Goal: Information Seeking & Learning: Learn about a topic

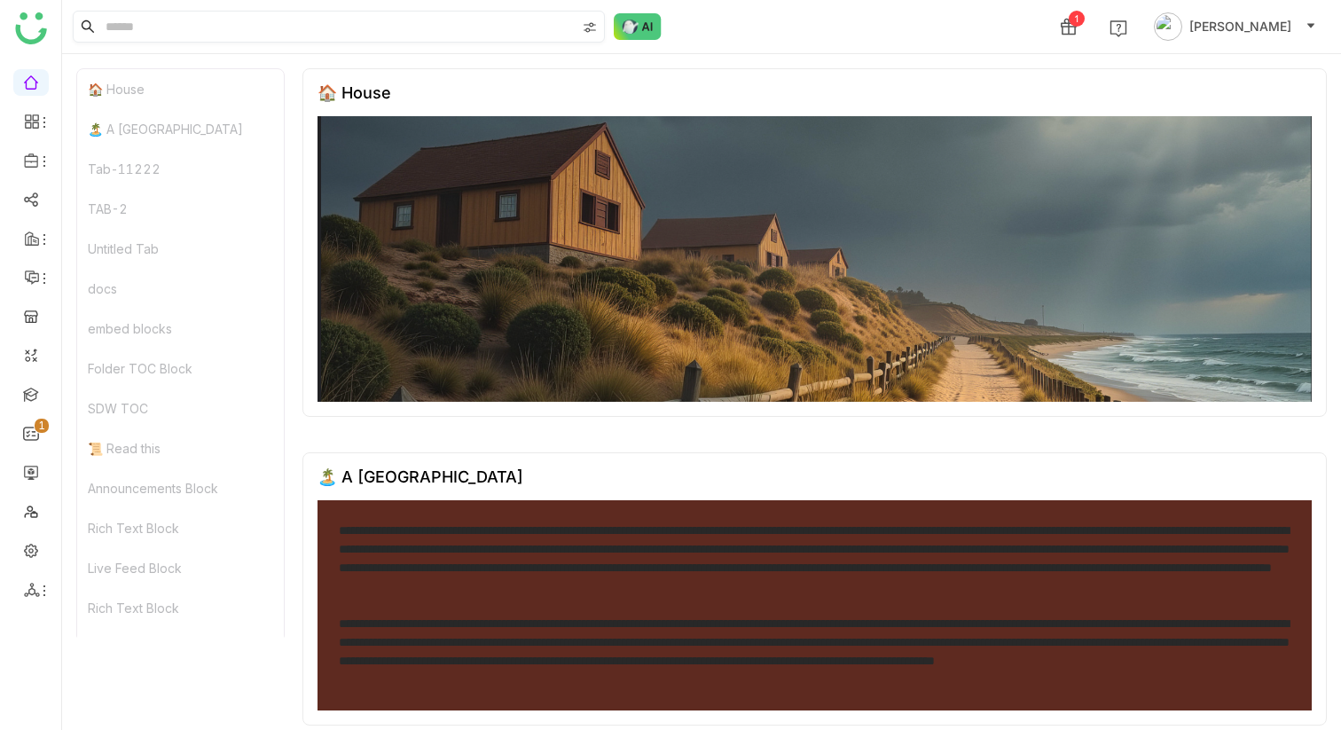
click at [226, 23] on input at bounding box center [339, 27] width 474 height 30
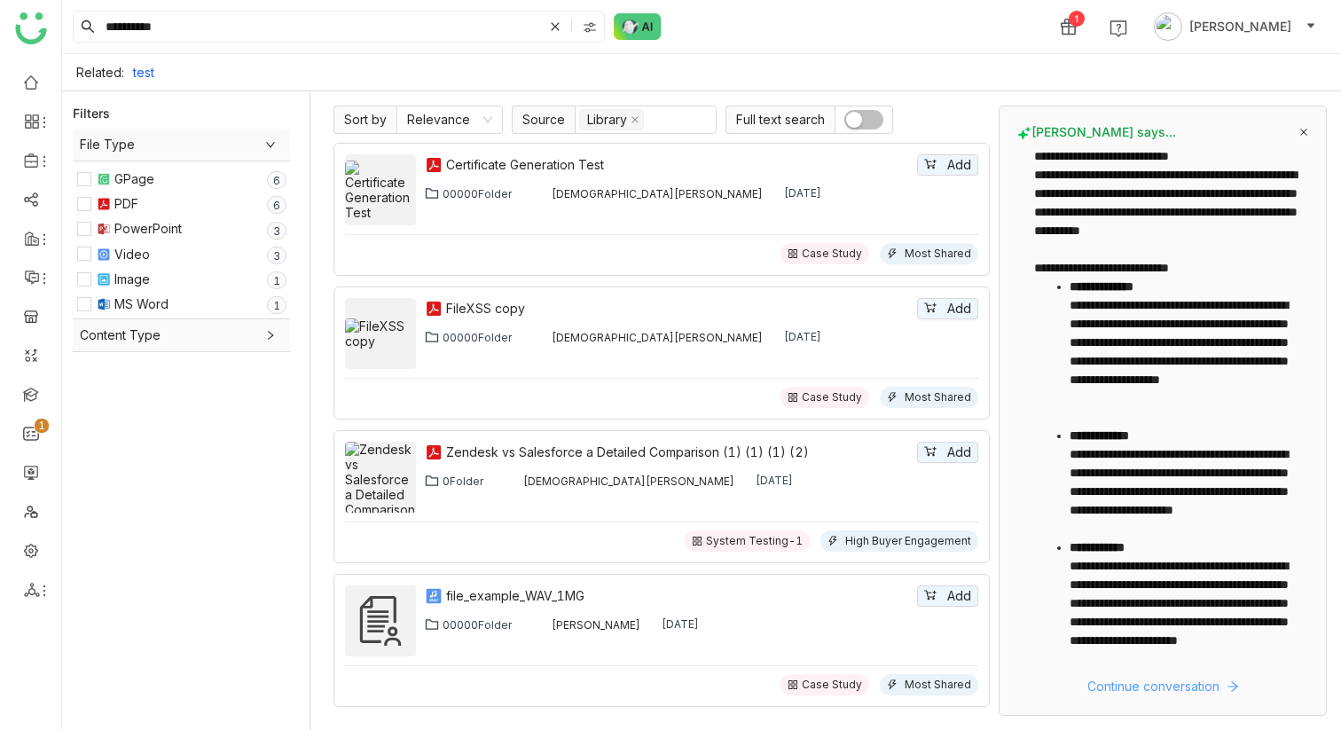
click at [1118, 690] on span "Continue conversation" at bounding box center [1154, 687] width 132 height 20
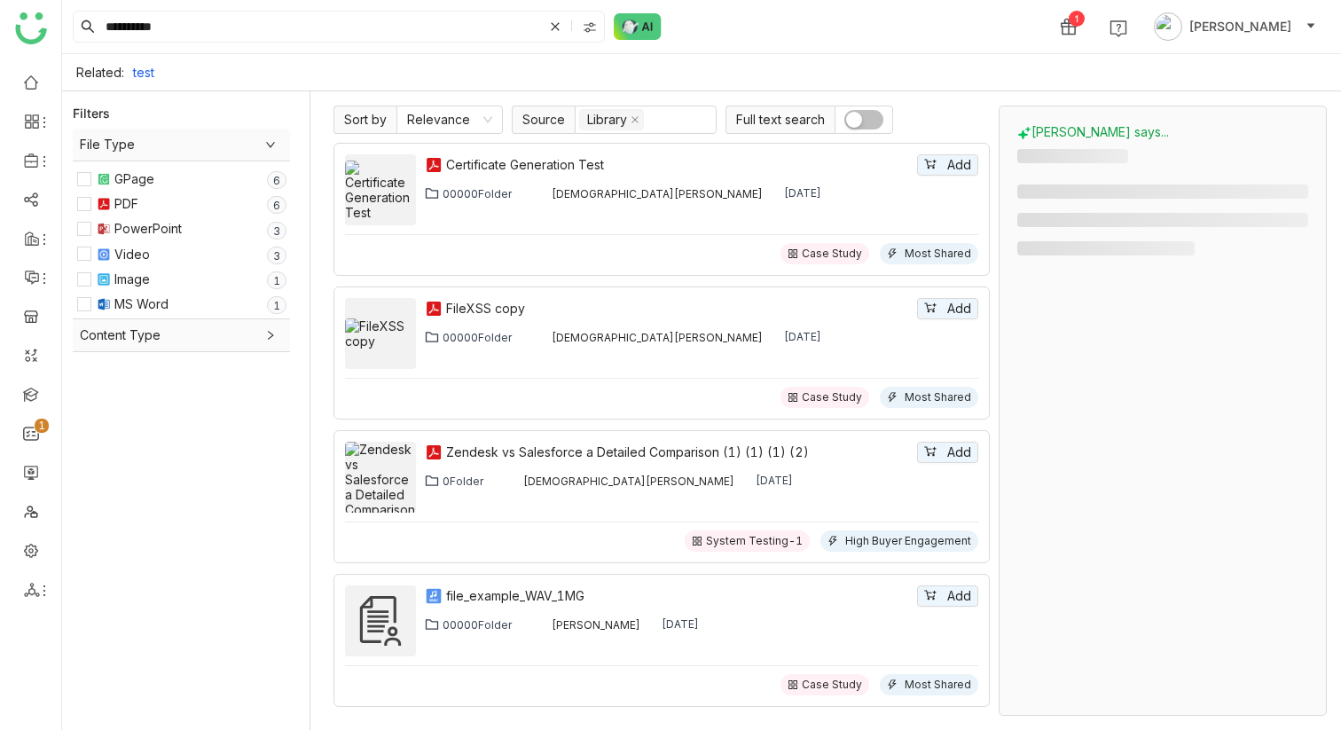
click at [244, 341] on span "Content Type" at bounding box center [181, 336] width 203 height 20
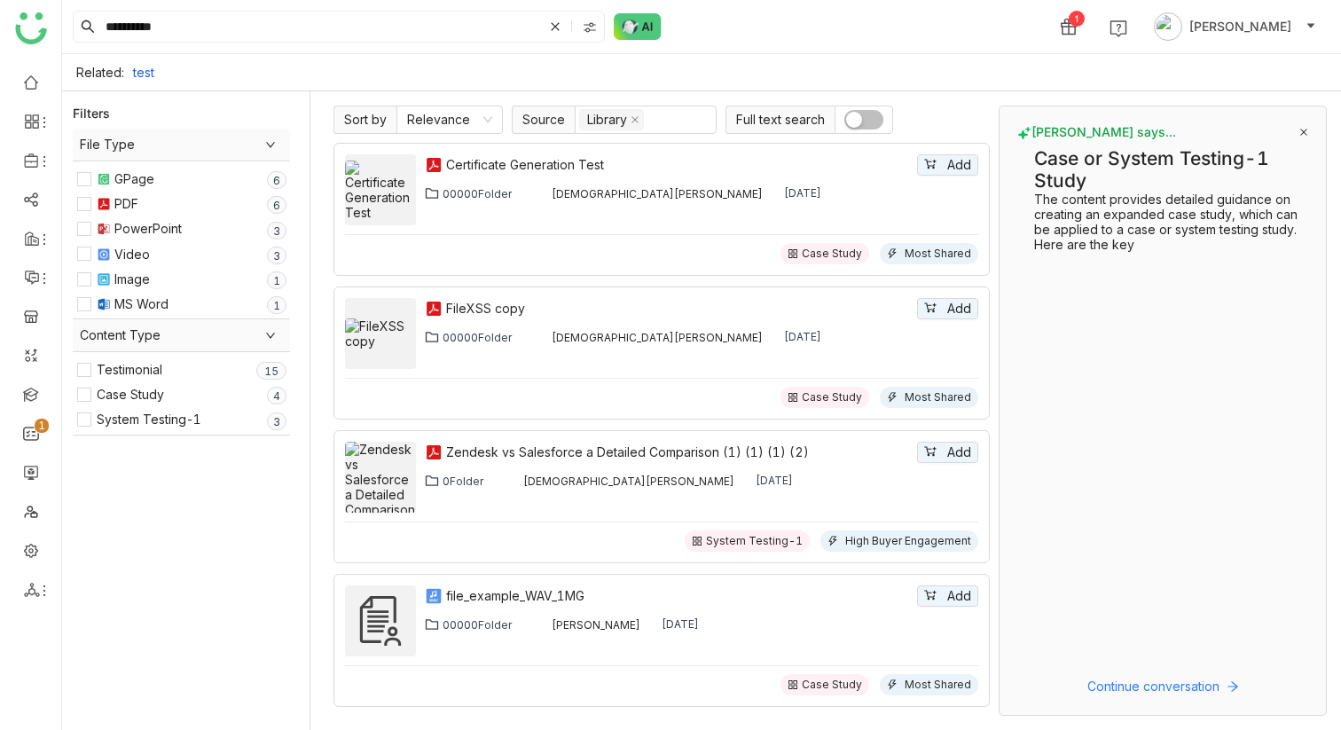
click at [244, 340] on span "Content Type" at bounding box center [181, 336] width 203 height 20
click at [390, 26] on input "**********" at bounding box center [322, 27] width 441 height 30
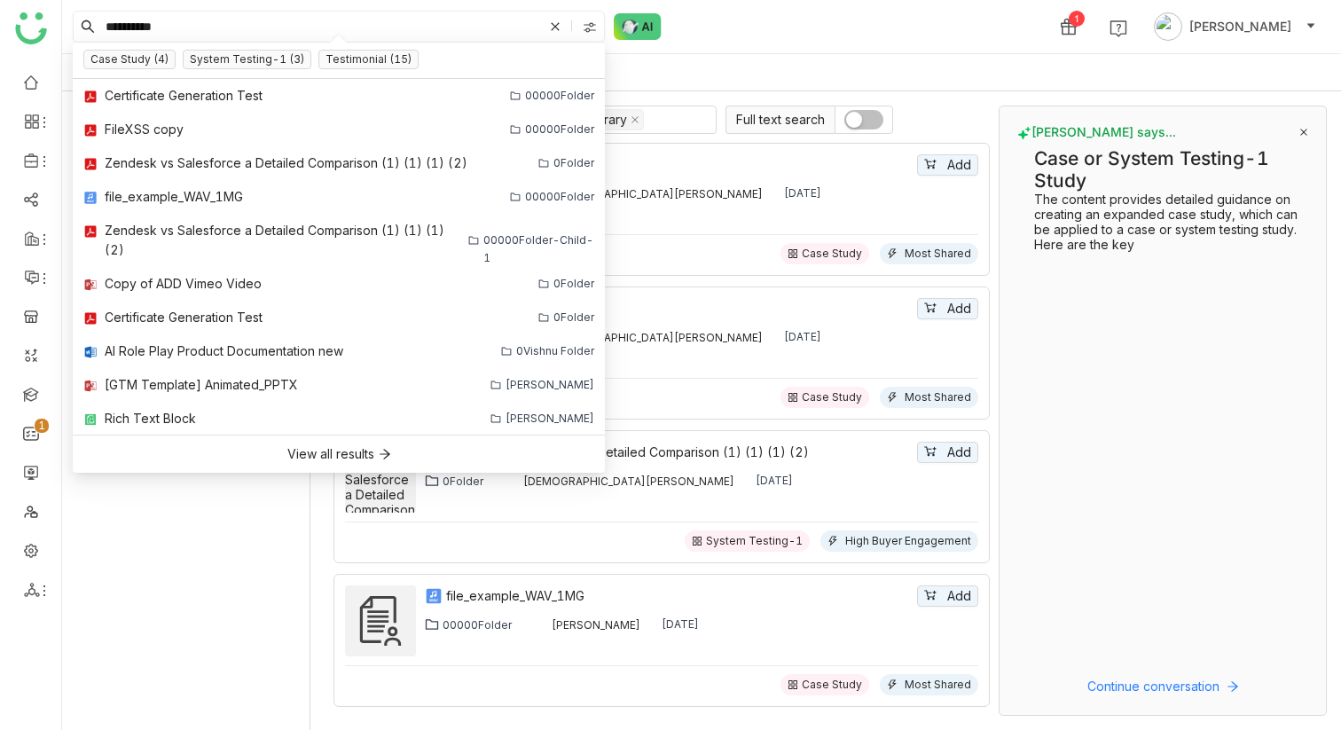
click at [390, 26] on input "**********" at bounding box center [322, 27] width 441 height 30
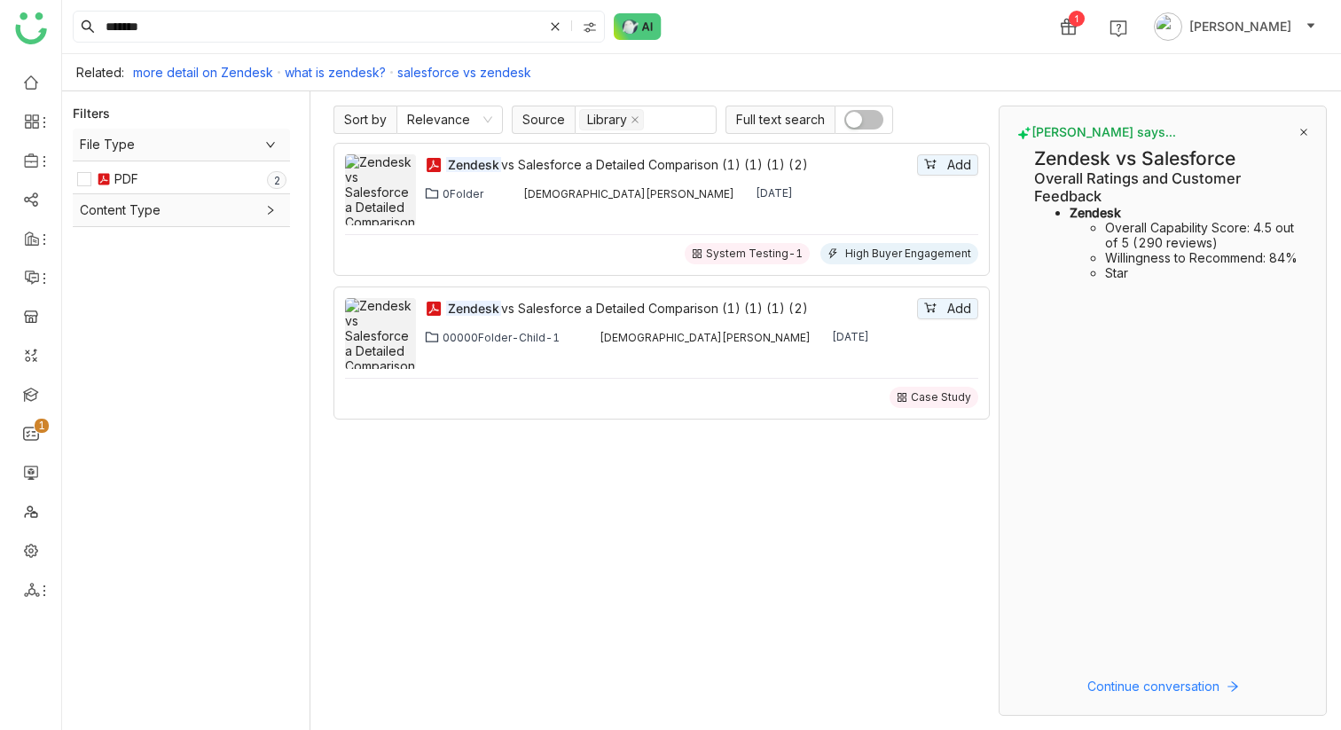
click at [865, 121] on button "button" at bounding box center [864, 120] width 39 height 20
click at [476, 129] on nz-select-item "Relevance" at bounding box center [449, 119] width 85 height 27
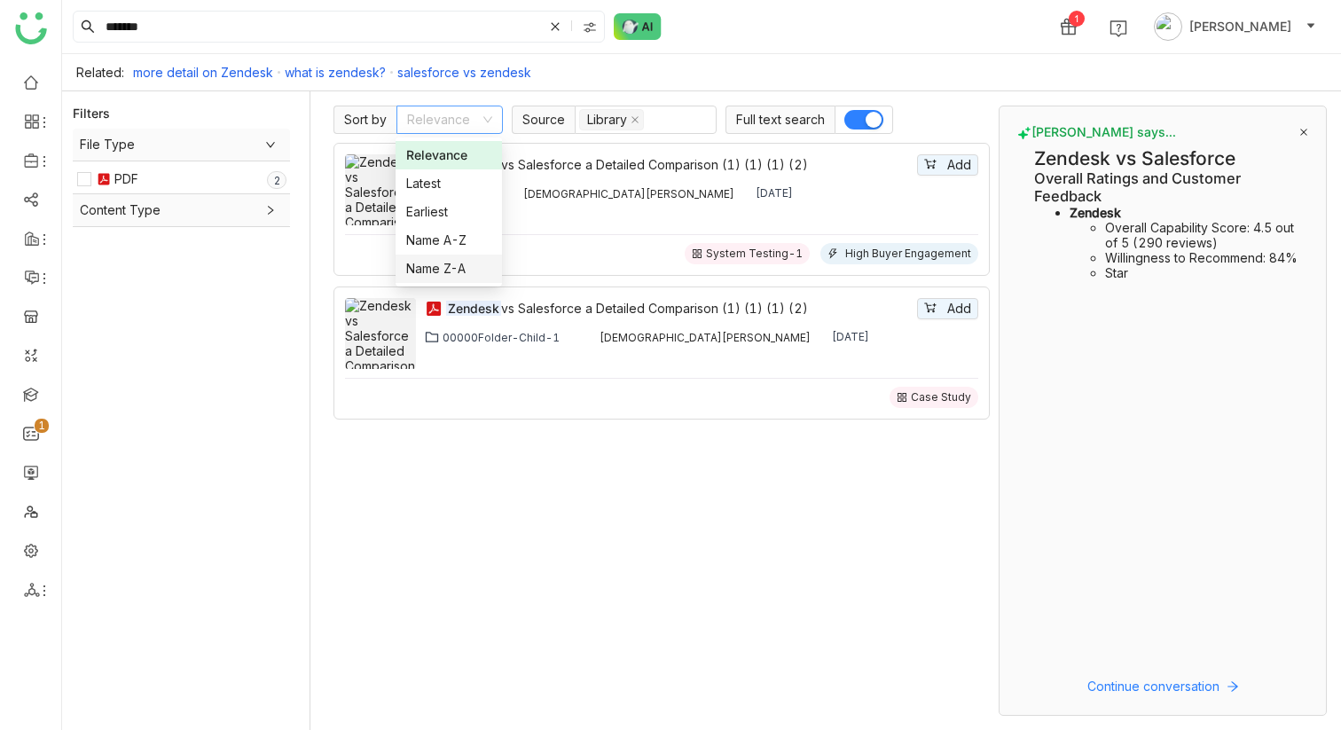
click at [527, 523] on div "Zendesk vs Salesforce a Detailed Comparison (1) (1) (1) (2) Add 0Folder [PERSON…" at bounding box center [662, 429] width 656 height 573
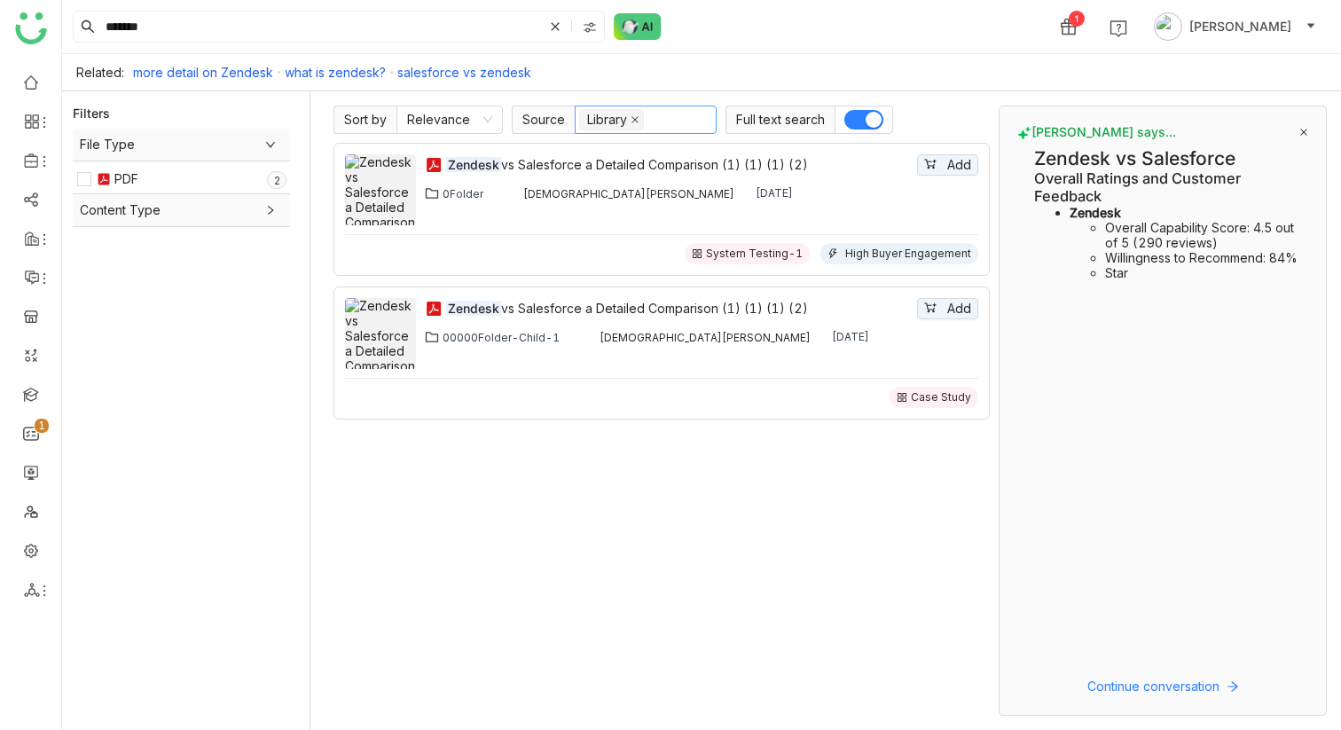
click at [637, 120] on icon at bounding box center [635, 119] width 9 height 9
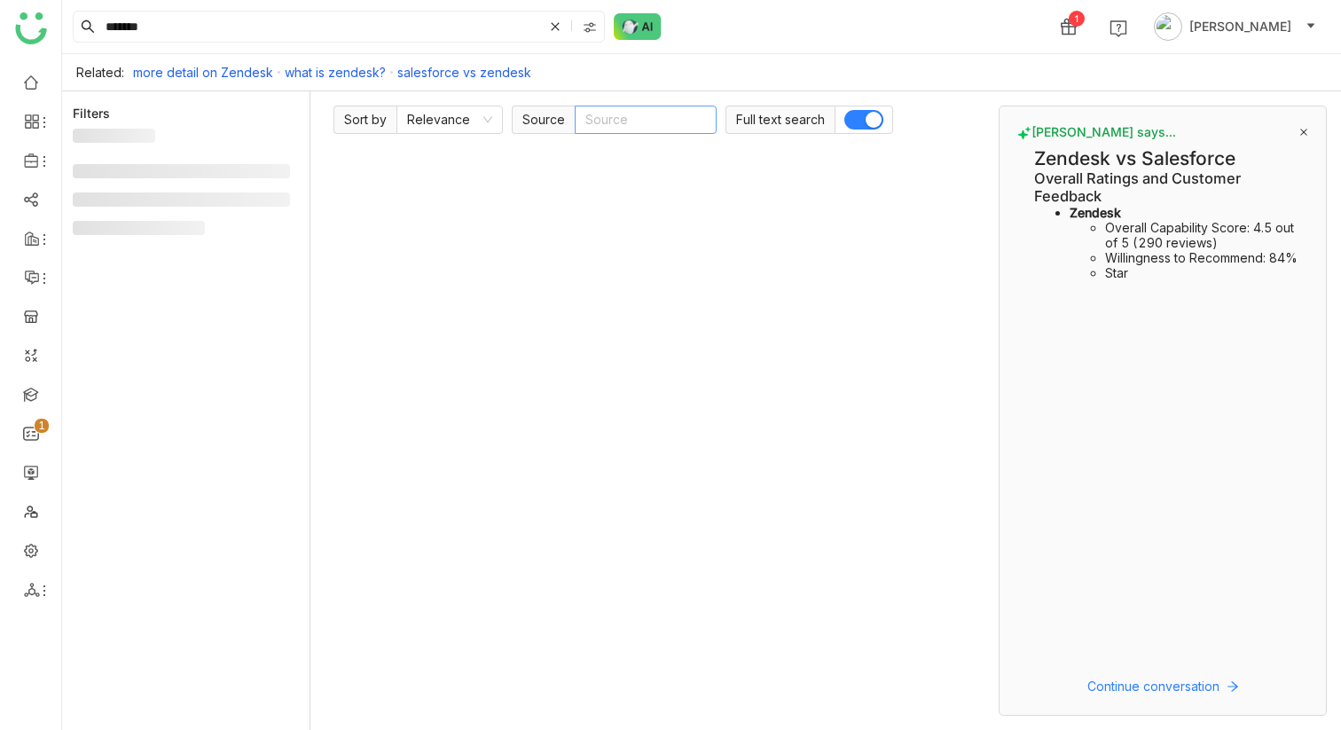
click at [637, 120] on nz-select-top-control "Source" at bounding box center [646, 120] width 142 height 28
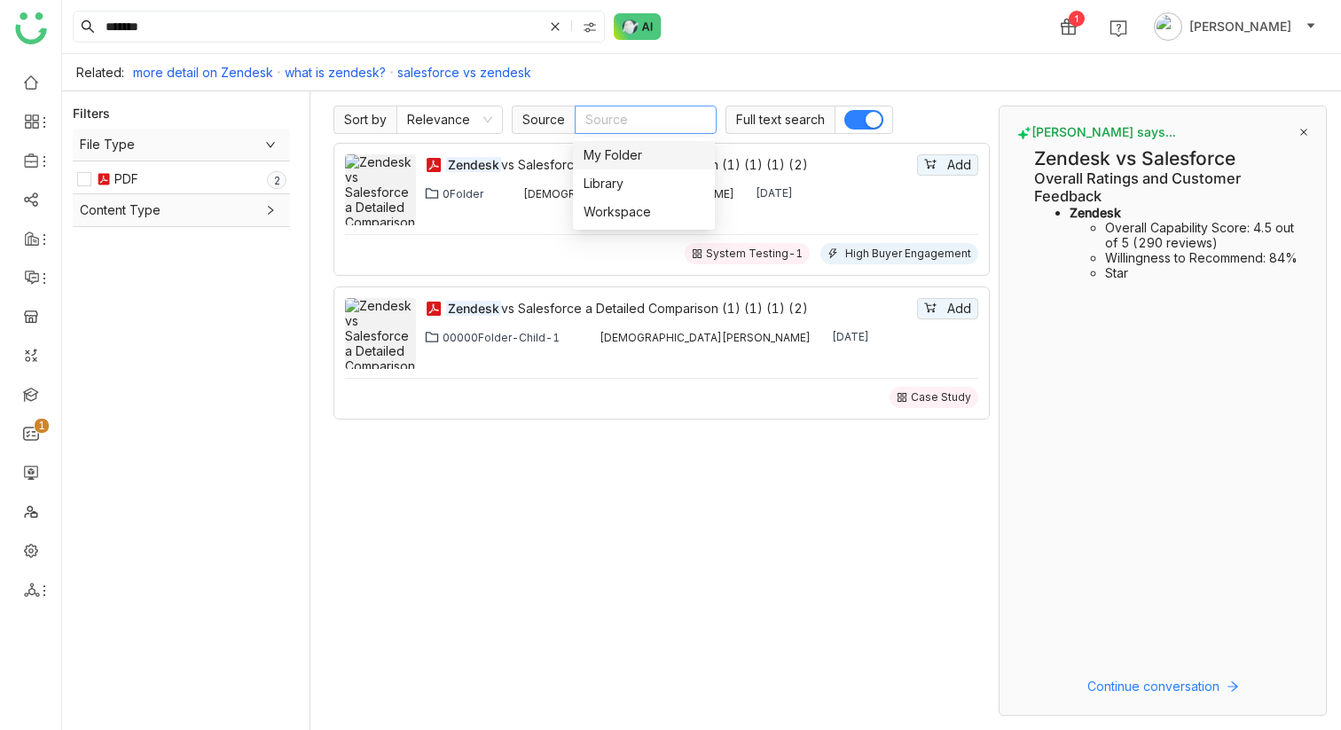
click at [635, 160] on div "My Folder" at bounding box center [644, 155] width 121 height 20
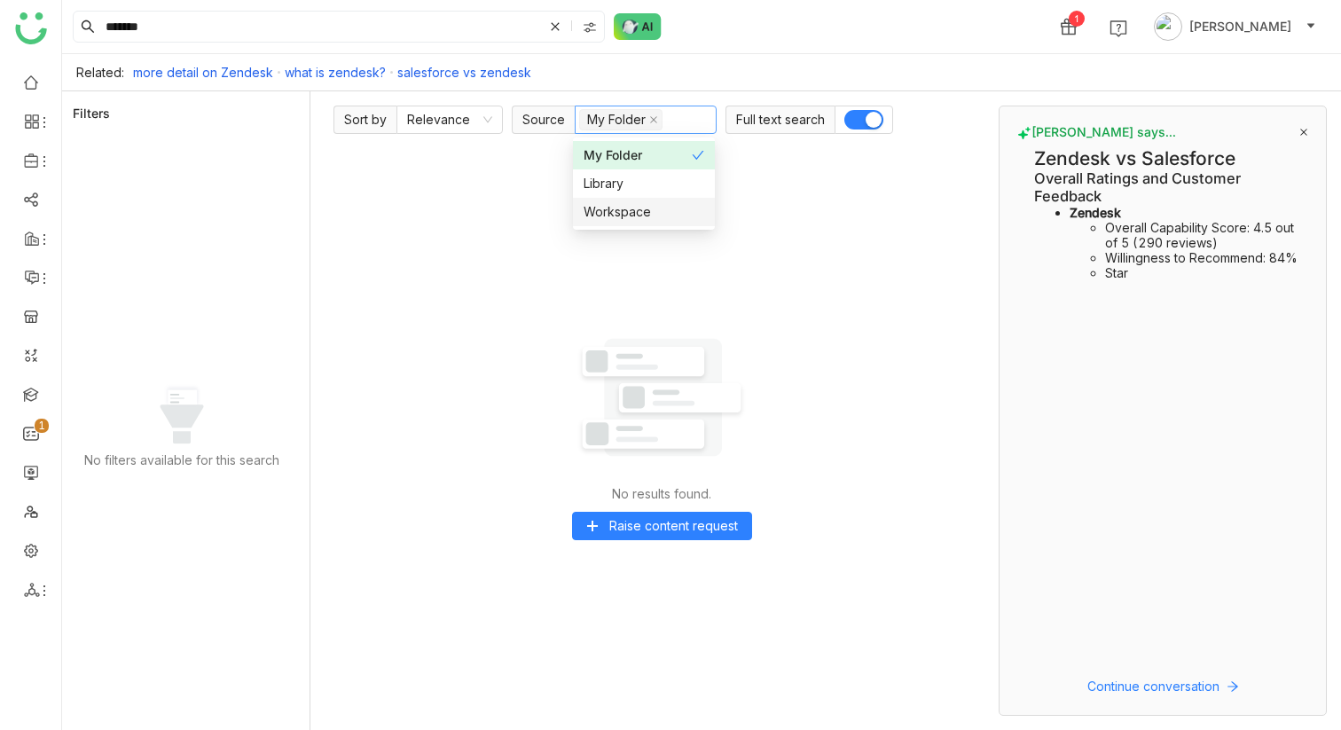
click at [638, 209] on div "Workspace" at bounding box center [644, 212] width 121 height 20
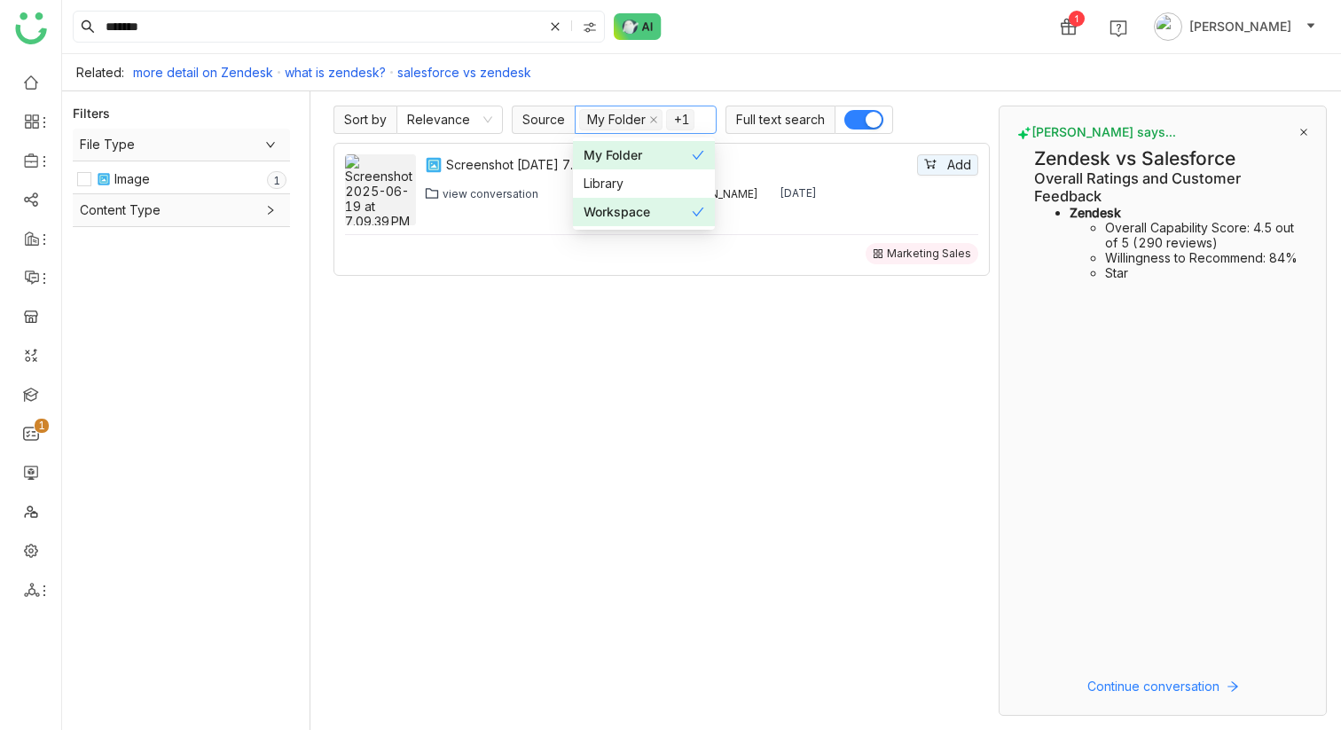
click at [632, 392] on div "Screenshot [DATE] 7.09.39 PM Add view conversation [PERSON_NAME] [PERSON_NAME] …" at bounding box center [662, 429] width 656 height 573
click at [494, 192] on div "view conversation" at bounding box center [491, 193] width 96 height 13
click at [332, 76] on link "what is zendesk?" at bounding box center [335, 72] width 101 height 15
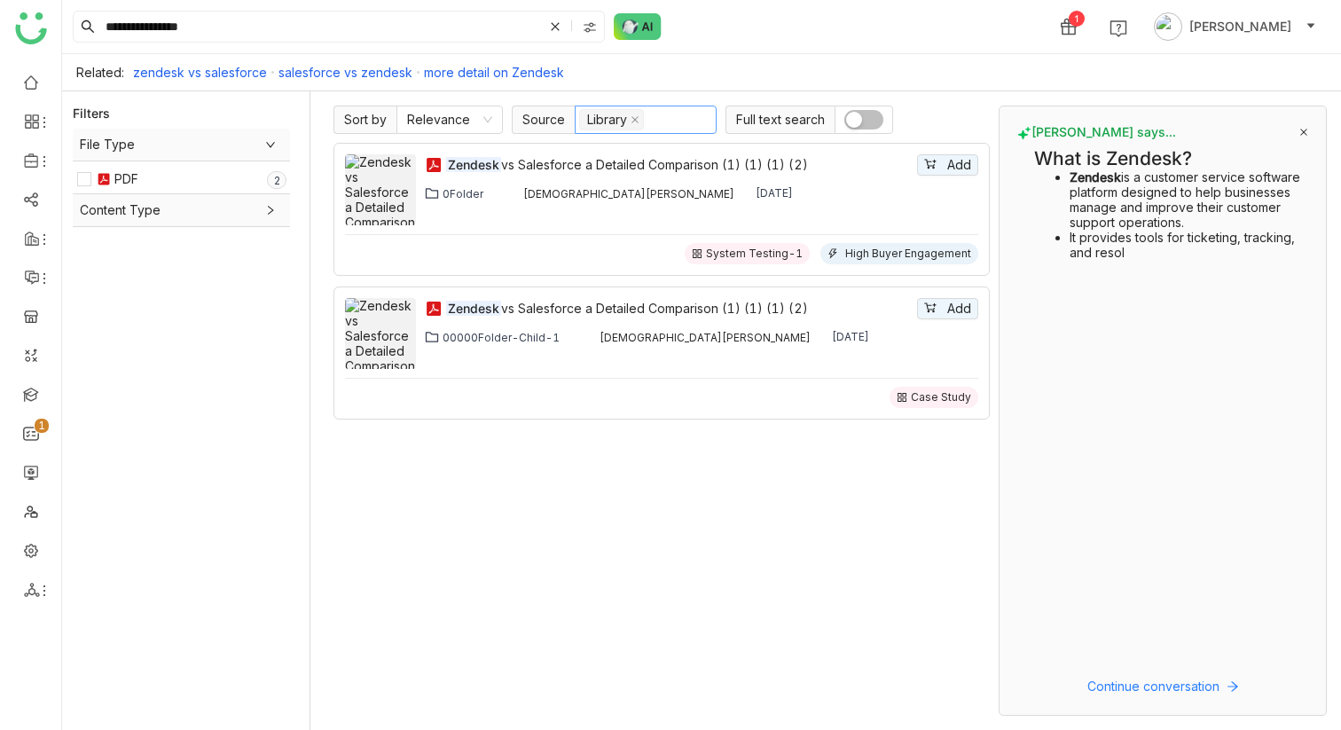
click at [462, 74] on link "more detail on Zendesk" at bounding box center [494, 72] width 140 height 15
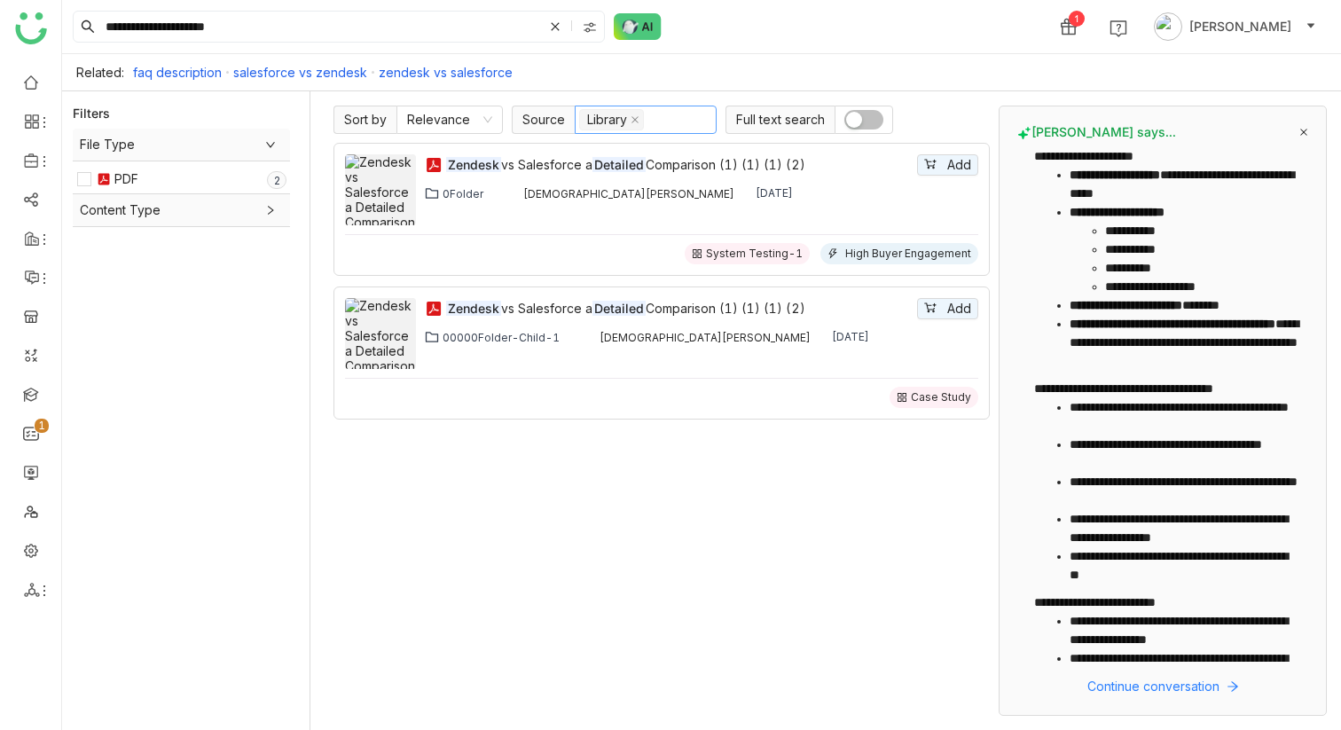
click at [462, 74] on link "zendesk vs salesforce" at bounding box center [446, 72] width 134 height 15
type input "**********"
